Goal: Navigation & Orientation: Find specific page/section

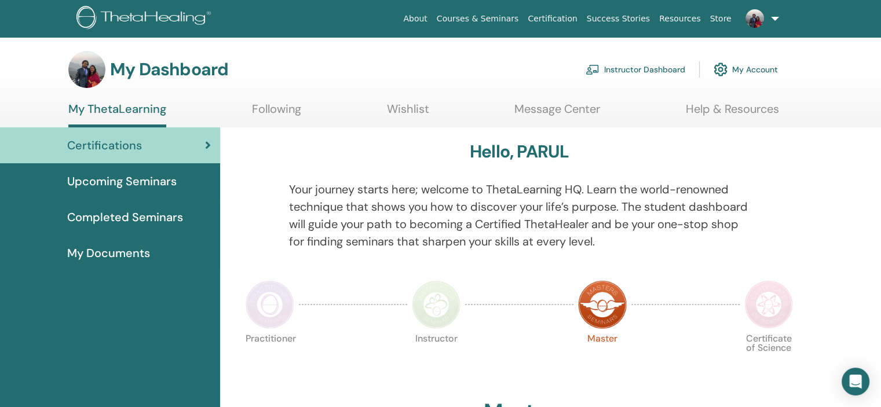
click at [639, 75] on link "Instructor Dashboard" at bounding box center [635, 69] width 100 height 25
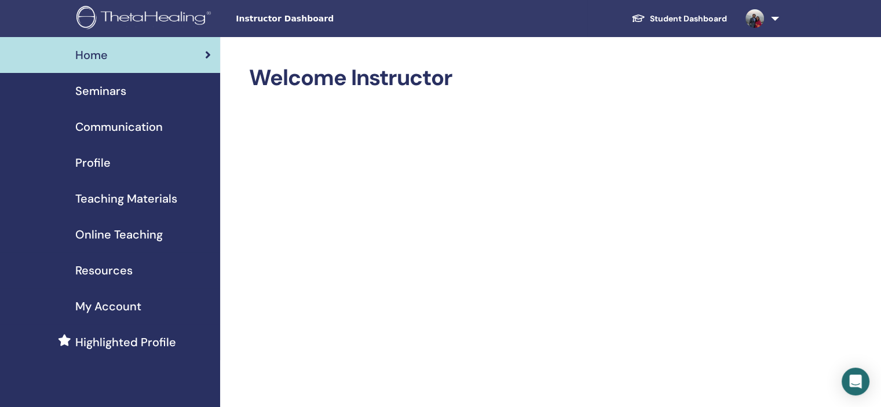
click at [97, 167] on span "Profile" at bounding box center [92, 162] width 35 height 17
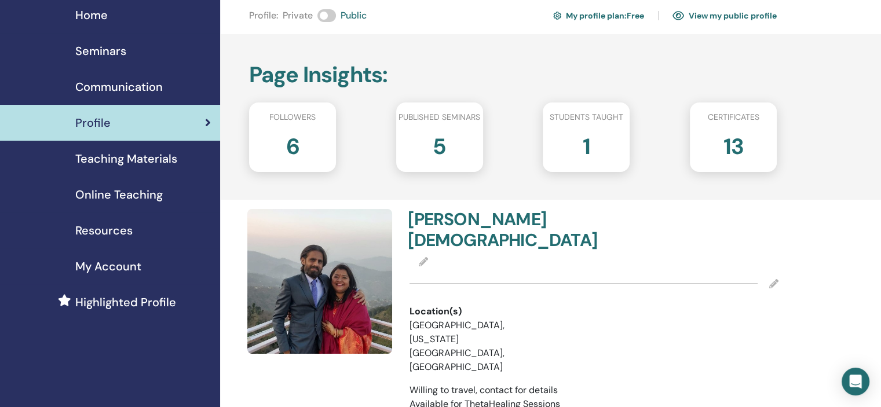
scroll to position [19, 0]
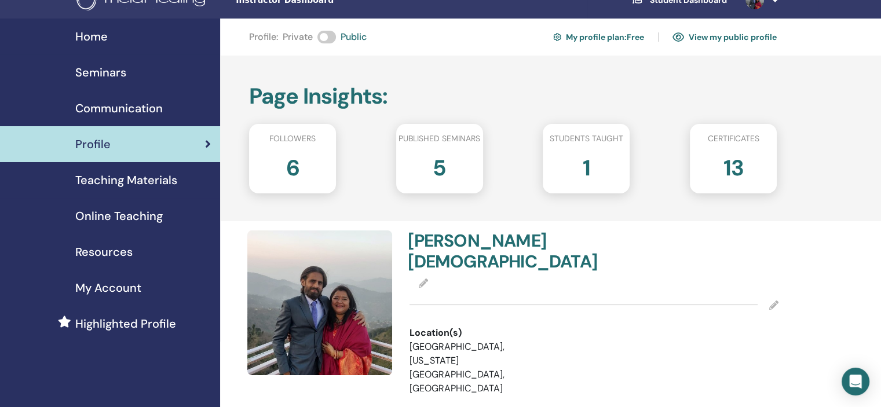
click at [724, 40] on link "View my public profile" at bounding box center [724, 37] width 104 height 19
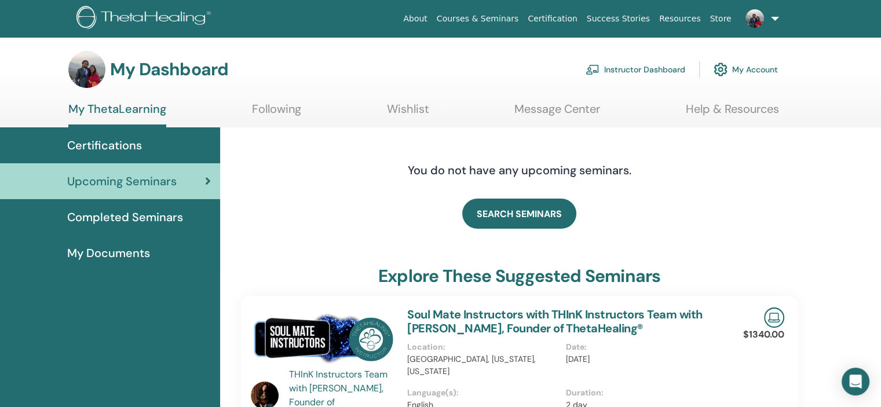
click at [125, 219] on span "Completed Seminars" at bounding box center [125, 216] width 116 height 17
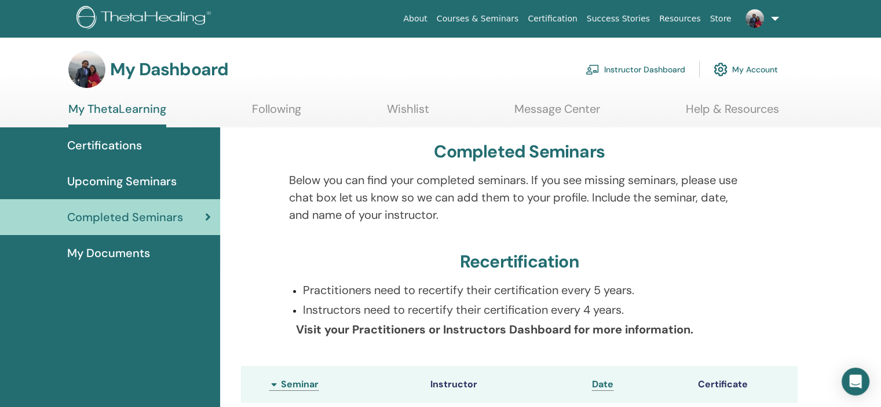
click at [651, 69] on link "Instructor Dashboard" at bounding box center [635, 69] width 100 height 25
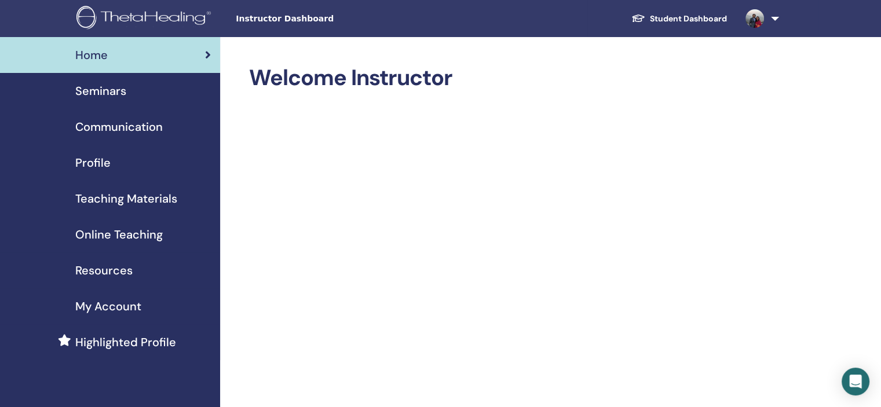
click at [96, 166] on span "Profile" at bounding box center [92, 162] width 35 height 17
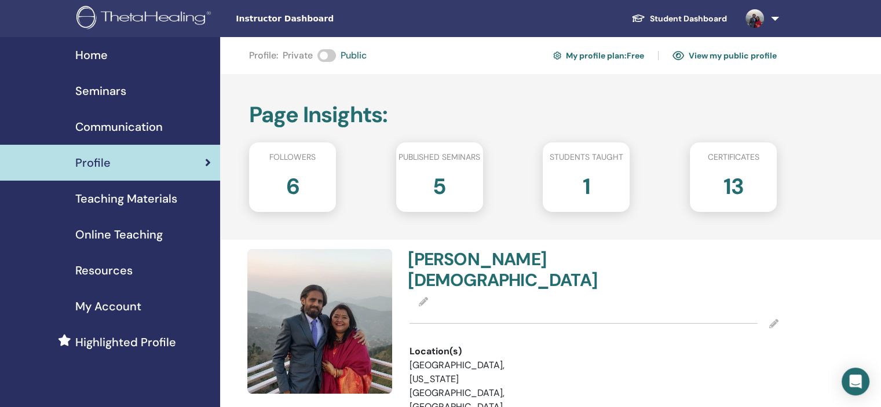
click at [544, 199] on div "1" at bounding box center [586, 191] width 104 height 46
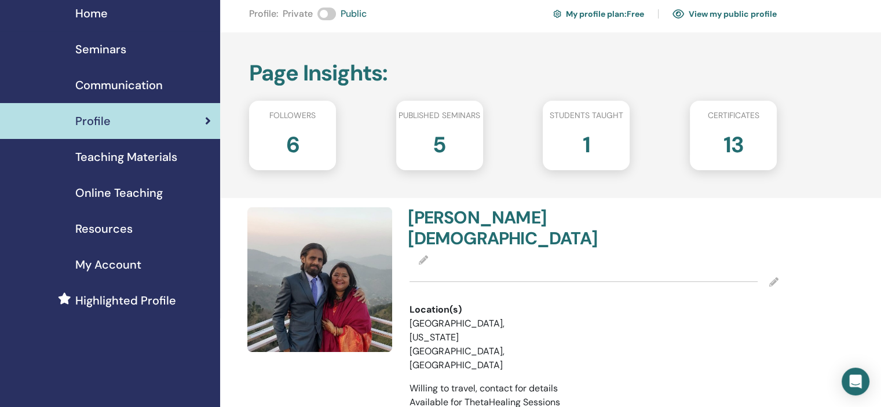
click at [127, 266] on span "My Account" at bounding box center [108, 264] width 66 height 17
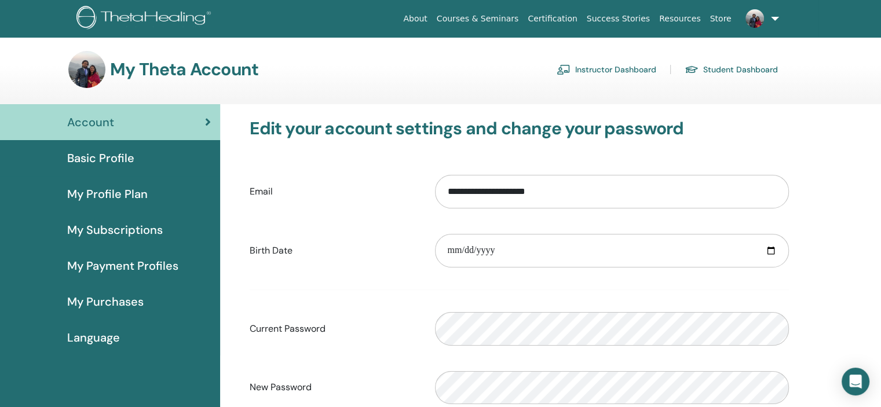
click at [127, 162] on span "Basic Profile" at bounding box center [100, 157] width 67 height 17
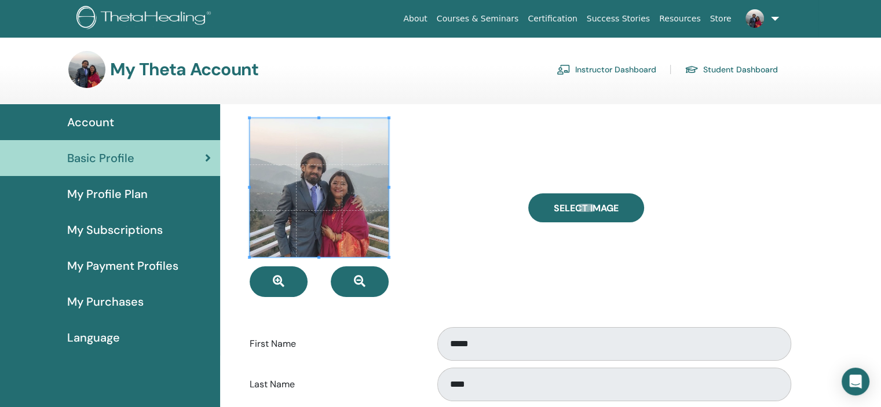
click at [620, 71] on link "Instructor Dashboard" at bounding box center [606, 69] width 100 height 19
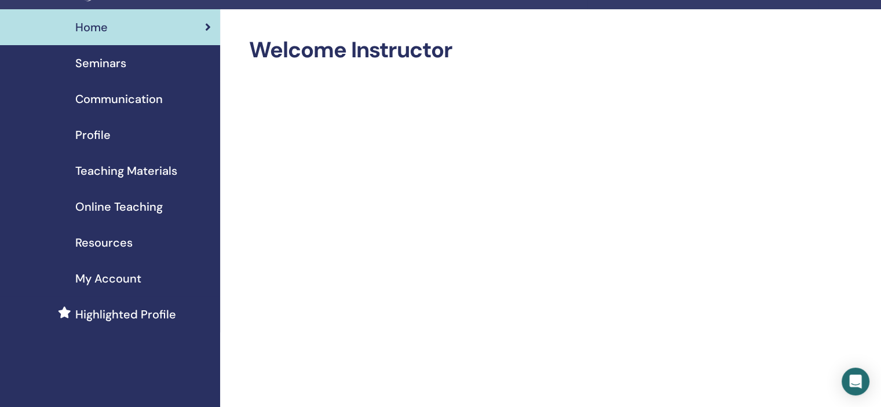
scroll to position [25, 0]
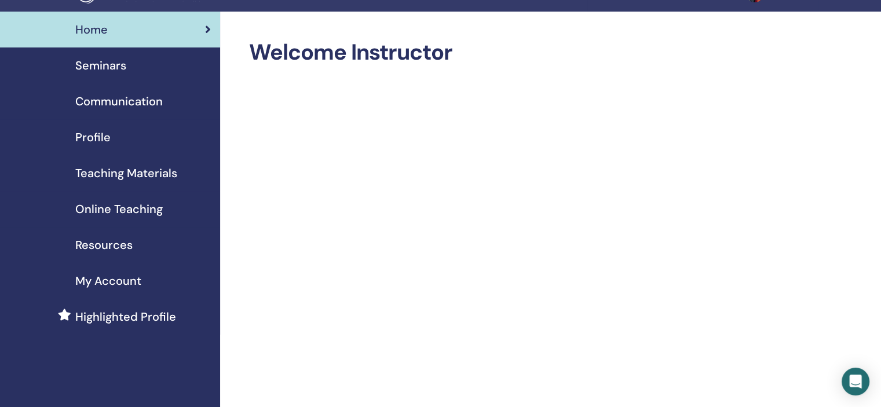
click at [102, 138] on span "Profile" at bounding box center [92, 137] width 35 height 17
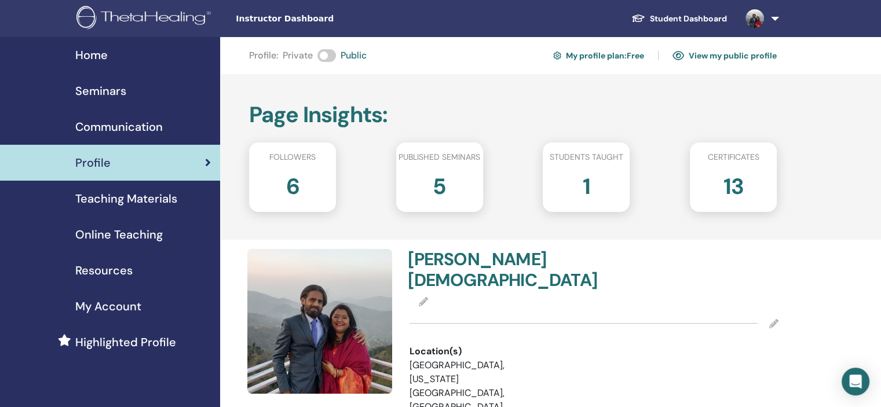
click at [137, 243] on span "Online Teaching" at bounding box center [118, 234] width 87 height 17
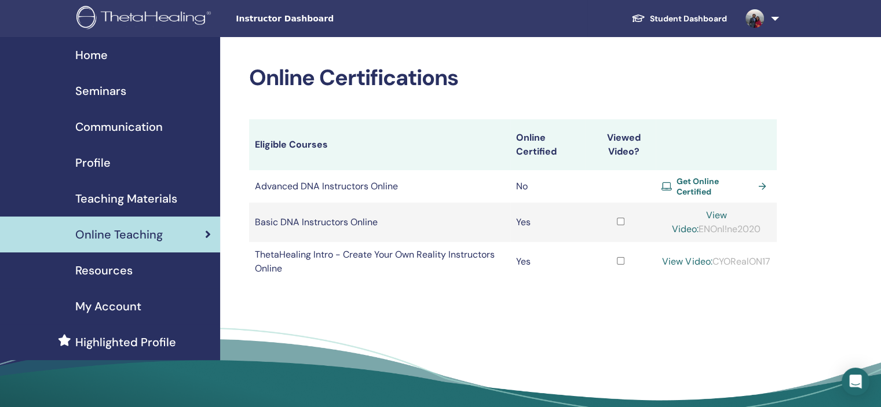
click at [107, 169] on span "Profile" at bounding box center [92, 162] width 35 height 17
